Goal: Information Seeking & Learning: Learn about a topic

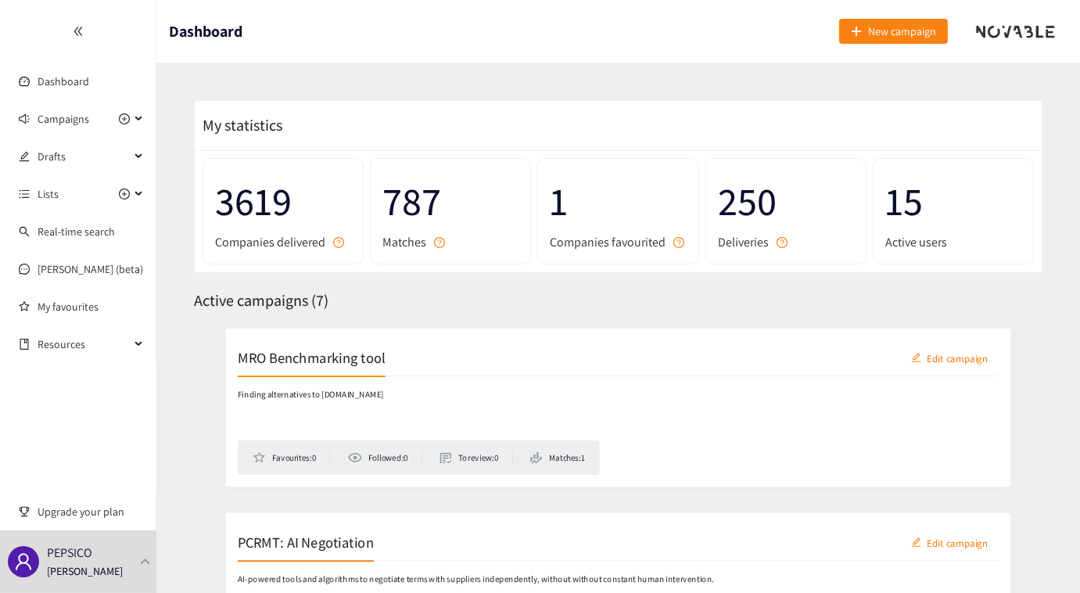
scroll to position [141, 0]
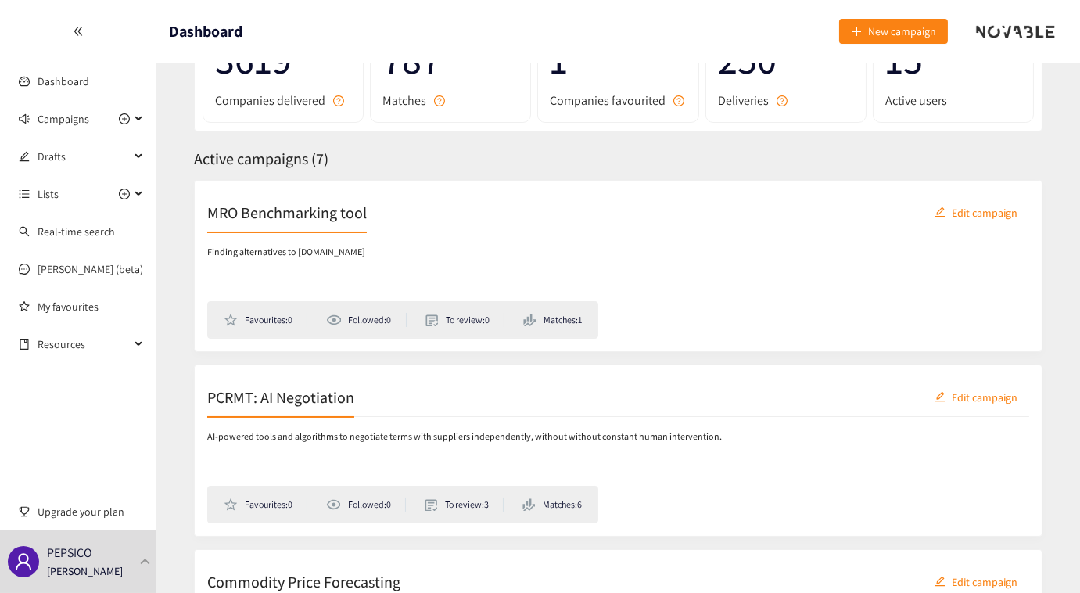
click at [294, 217] on h2 "MRO Benchmarking tool" at bounding box center [286, 212] width 159 height 22
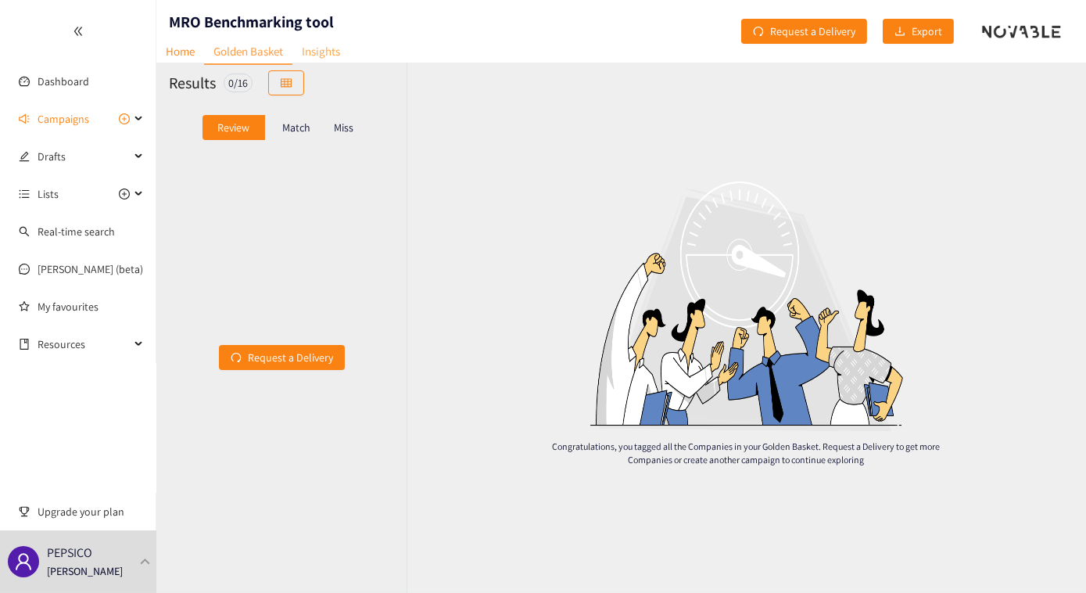
click at [325, 54] on link "Insights" at bounding box center [320, 51] width 57 height 24
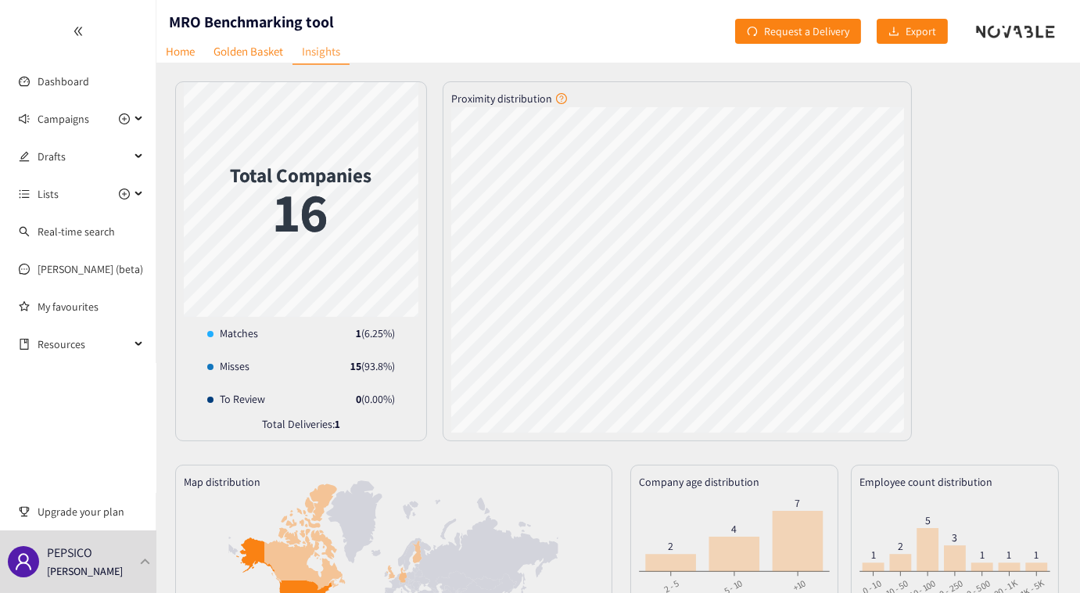
click at [558, 347] on div "Total Companies 16 Matches 1 ( 6.25 %) Misses 15 ( 93.8 %) To Review 0 ( 0.00 %…" at bounding box center [618, 261] width 886 height 360
click at [184, 50] on link "Home" at bounding box center [180, 51] width 48 height 24
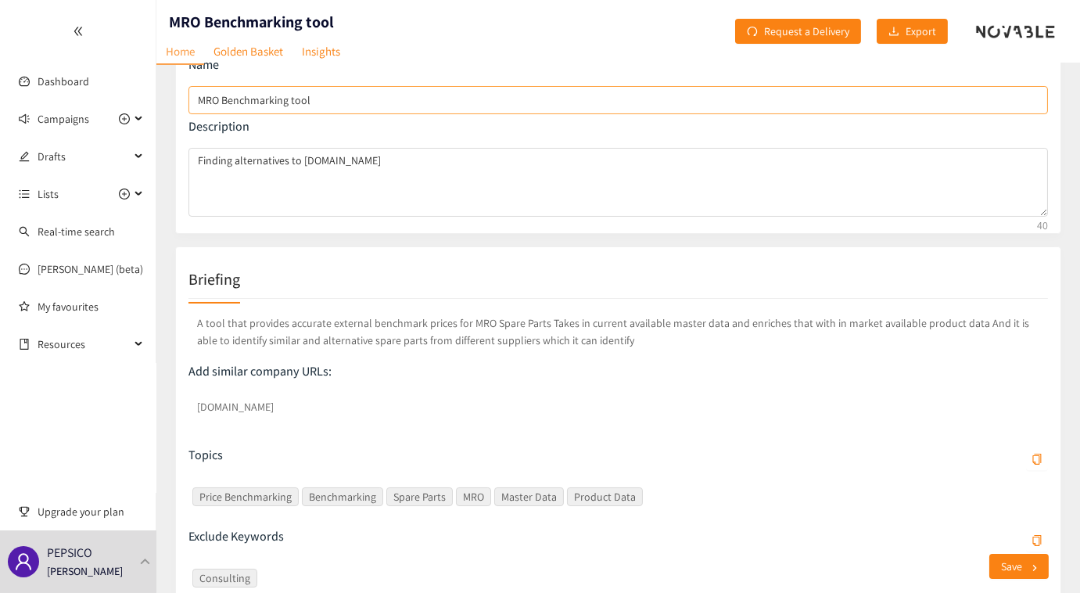
scroll to position [70, 0]
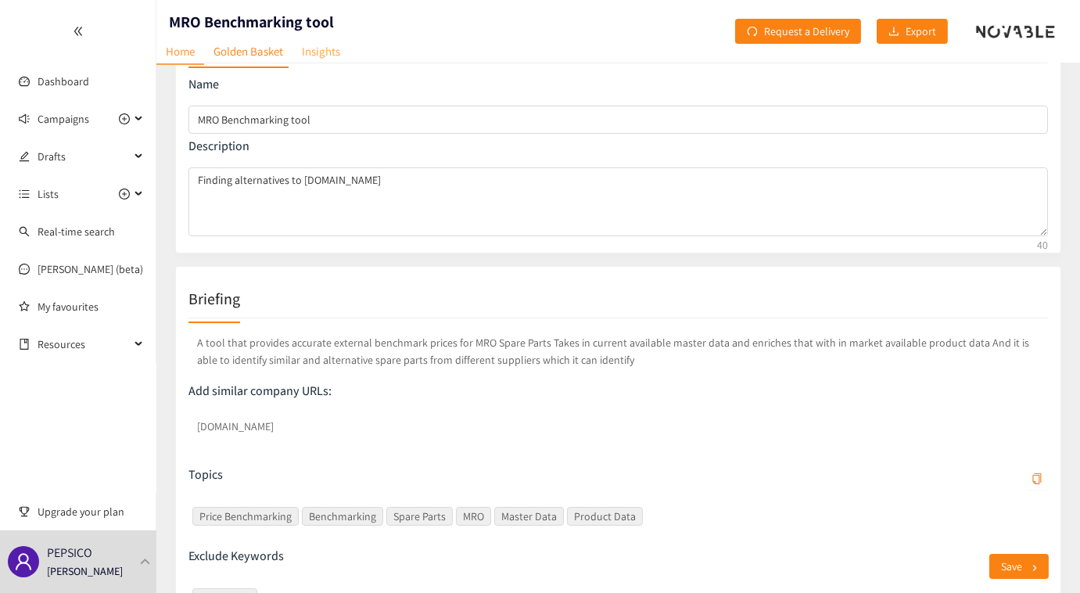
click at [319, 56] on link "Insights" at bounding box center [320, 51] width 57 height 24
